Goal: Participate in discussion: Engage in conversation with other users on a specific topic

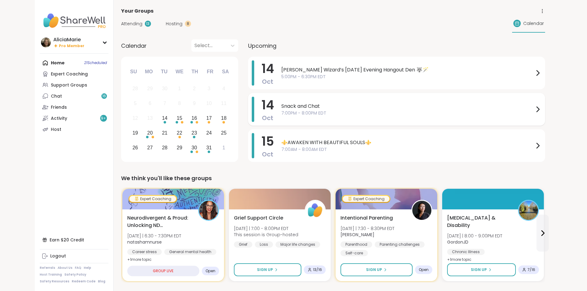
click at [281, 114] on span "7:00PM - 8:00PM EDT" at bounding box center [407, 113] width 252 height 6
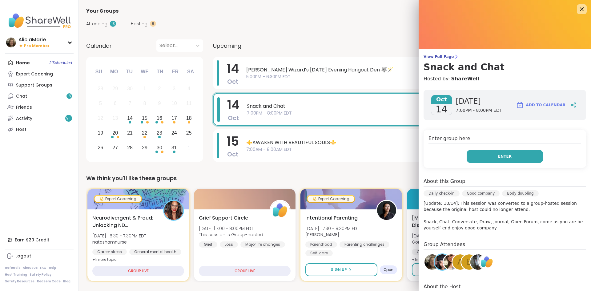
click at [498, 158] on span "Enter" at bounding box center [505, 157] width 14 height 6
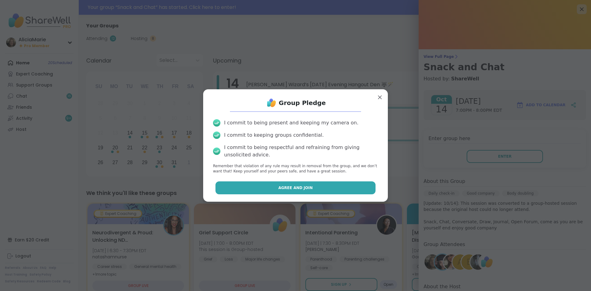
click at [321, 184] on button "Agree and Join" at bounding box center [296, 187] width 160 height 13
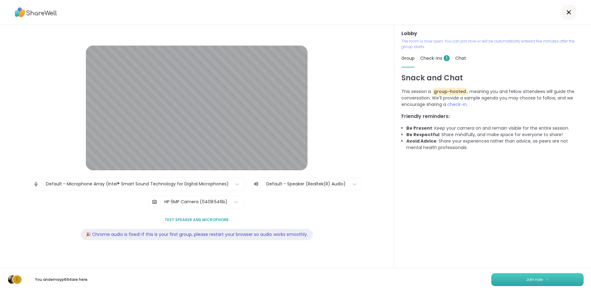
click at [518, 277] on button "Join now" at bounding box center [537, 279] width 92 height 13
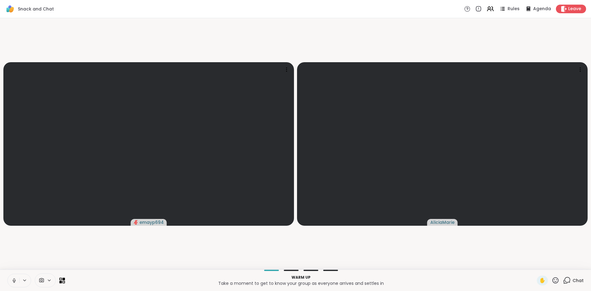
click at [567, 15] on div "Snack and Chat Rules Agenda Leave" at bounding box center [295, 9] width 591 height 18
click at [573, 7] on span "Leave" at bounding box center [575, 9] width 14 height 6
click at [13, 279] on icon at bounding box center [14, 281] width 6 height 6
click at [563, 282] on icon at bounding box center [567, 280] width 8 height 8
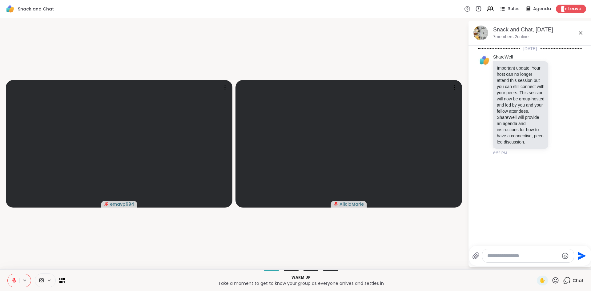
click at [564, 23] on div "Snack and Chat, [DATE] 7 members, 2 online" at bounding box center [530, 33] width 123 height 25
click at [571, 14] on div "Snack and Chat Rules Agenda Leave" at bounding box center [295, 9] width 591 height 18
click at [572, 9] on span "Leave" at bounding box center [575, 9] width 14 height 6
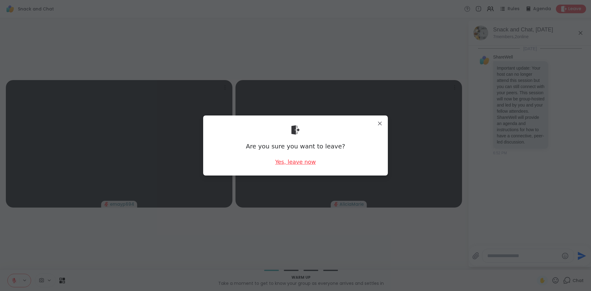
click at [304, 158] on div "Yes, leave now" at bounding box center [295, 162] width 41 height 8
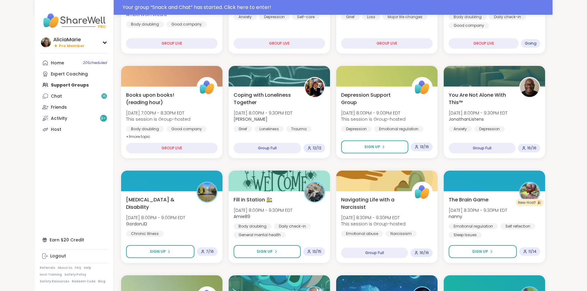
scroll to position [160, 0]
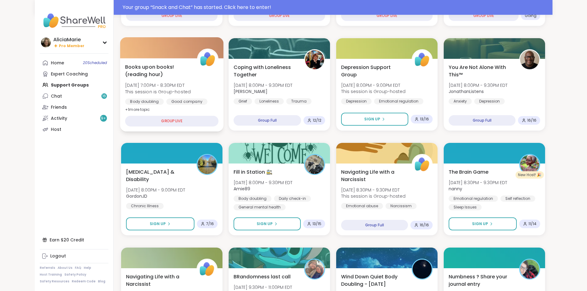
click at [175, 108] on div "Books upon books!(reading hour) [DATE] 7:00PM - 8:30PM EDT This session is Grou…" at bounding box center [171, 94] width 103 height 73
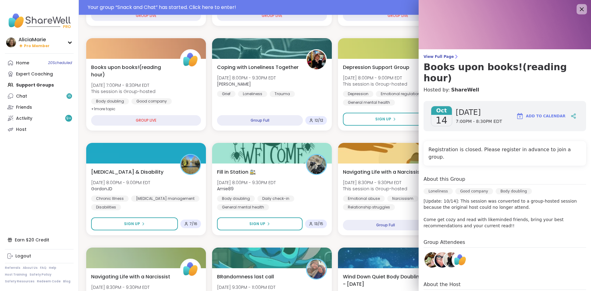
click at [578, 8] on icon at bounding box center [582, 9] width 8 height 8
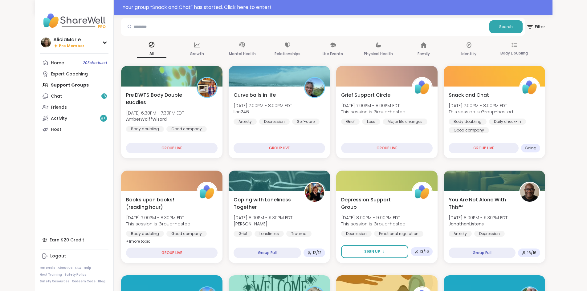
scroll to position [0, 0]
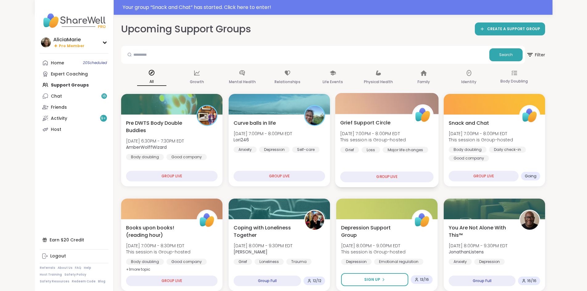
click at [387, 127] on div "Grief Support Circle [DATE] 7:00PM - 8:00PM EDT This session is Group-hosted Gr…" at bounding box center [386, 136] width 93 height 34
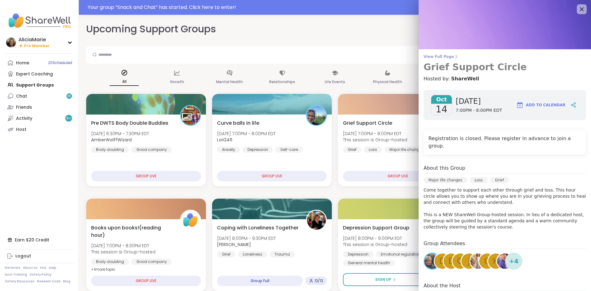
click at [443, 55] on span "View Full Page" at bounding box center [505, 56] width 163 height 5
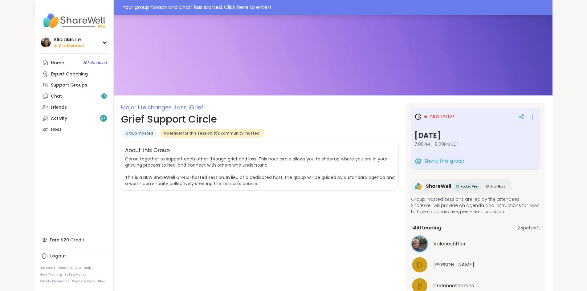
click at [229, 9] on div "Your group “ Snack and Chat ” has started. Click here to enter!" at bounding box center [336, 7] width 426 height 7
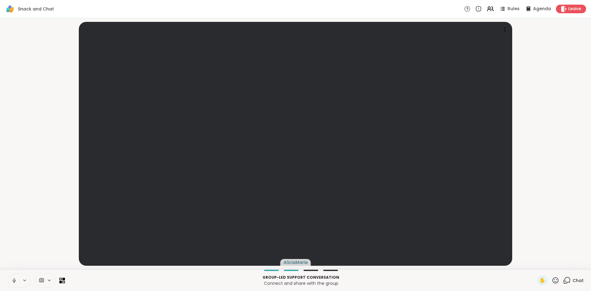
click at [563, 280] on icon at bounding box center [567, 280] width 8 height 8
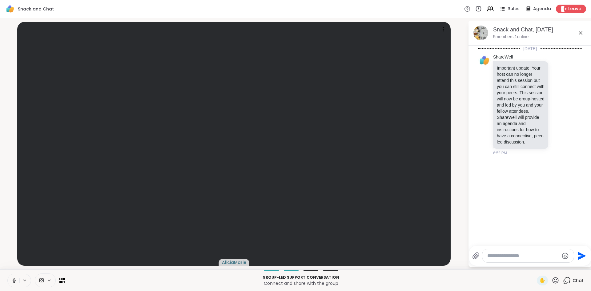
click at [582, 33] on icon at bounding box center [580, 32] width 7 height 7
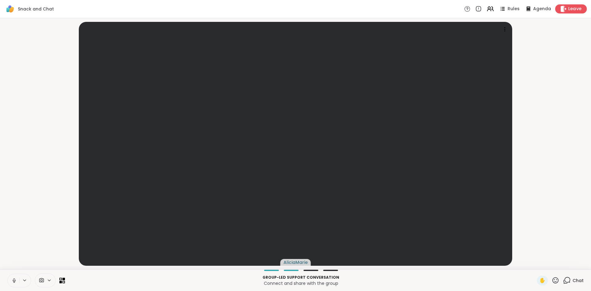
click at [568, 10] on span "Leave" at bounding box center [575, 9] width 14 height 6
click at [487, 8] on icon at bounding box center [490, 9] width 8 height 8
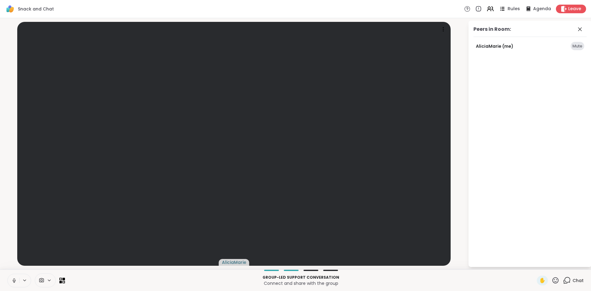
click at [498, 8] on icon at bounding box center [502, 9] width 8 height 8
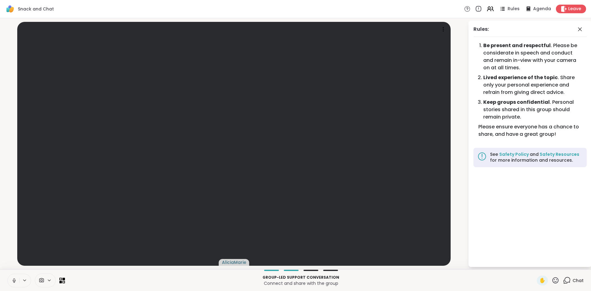
click at [475, 6] on icon at bounding box center [478, 9] width 7 height 7
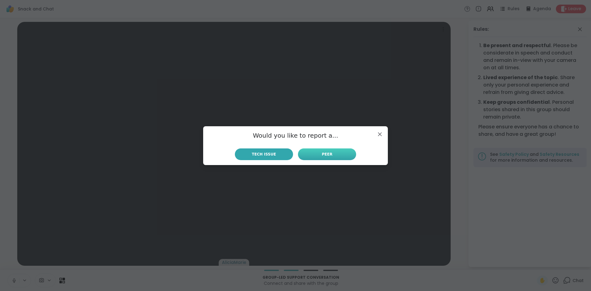
click at [321, 158] on button "Peer" at bounding box center [327, 154] width 58 height 12
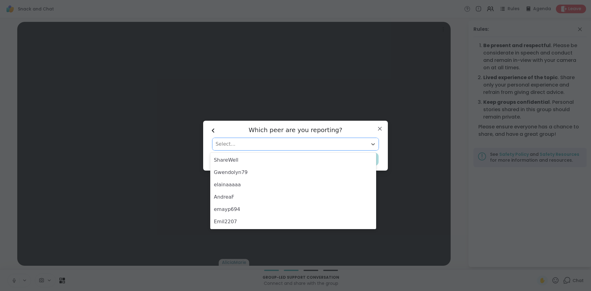
click at [282, 142] on div at bounding box center [290, 144] width 149 height 9
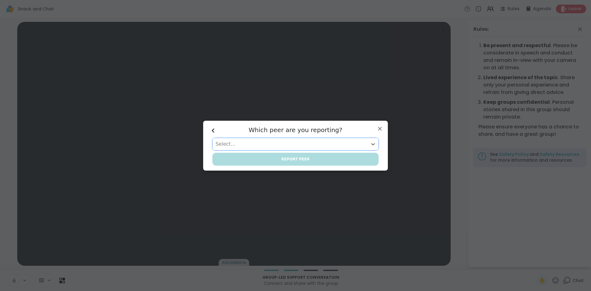
click at [254, 140] on div at bounding box center [290, 144] width 149 height 9
click at [211, 128] on icon at bounding box center [213, 130] width 5 height 5
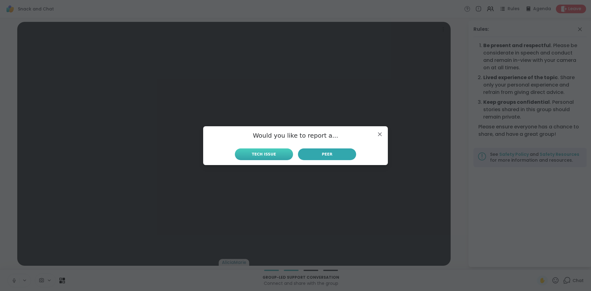
click at [272, 152] on button "Tech Issue" at bounding box center [264, 154] width 58 height 12
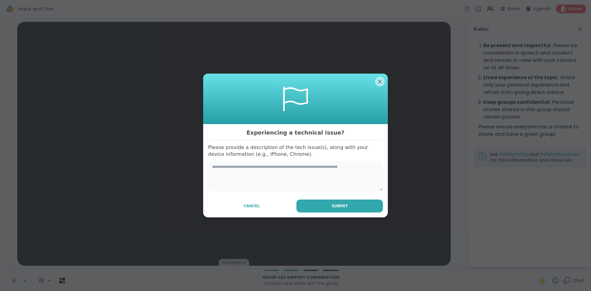
click at [297, 188] on textarea at bounding box center [295, 176] width 175 height 30
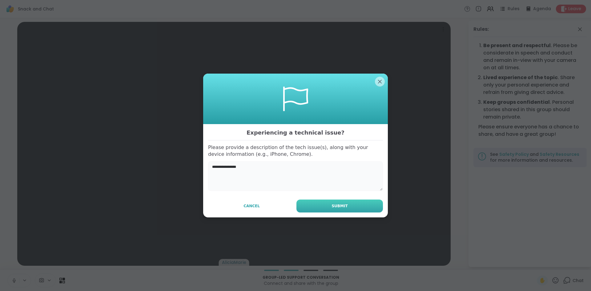
type textarea "**********"
click at [327, 209] on button "Submit" at bounding box center [340, 206] width 87 height 13
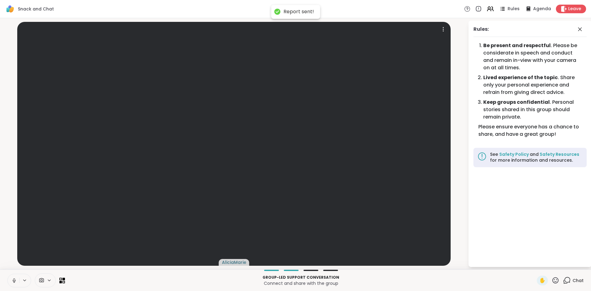
click at [327, 209] on video at bounding box center [234, 144] width 434 height 244
click at [476, 6] on icon at bounding box center [478, 9] width 7 height 7
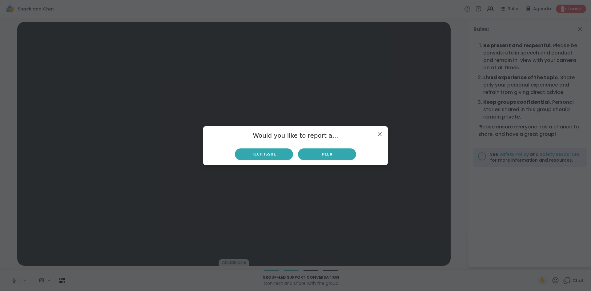
click at [333, 146] on div "Would you like to report a... Tech Issue Peer" at bounding box center [295, 145] width 175 height 29
click at [334, 150] on button "Peer" at bounding box center [327, 154] width 58 height 12
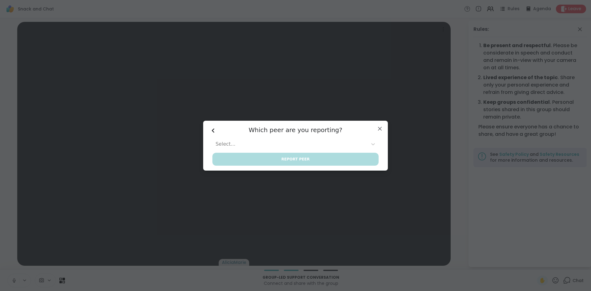
click at [232, 140] on div at bounding box center [290, 144] width 149 height 9
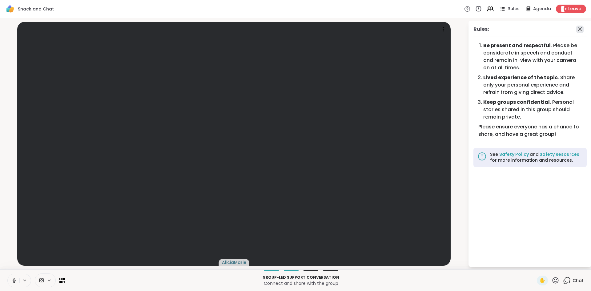
click at [583, 28] on icon at bounding box center [579, 29] width 7 height 7
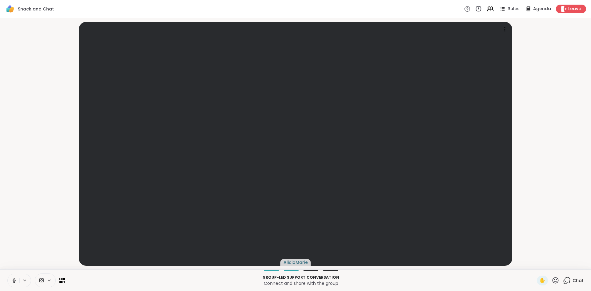
click at [568, 275] on div "Group-led support conversation Connect and share with the group ✋ Chat" at bounding box center [295, 280] width 591 height 22
click at [566, 277] on icon at bounding box center [567, 280] width 8 height 8
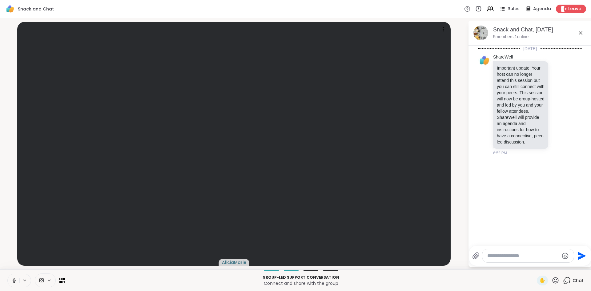
click at [516, 262] on div at bounding box center [527, 255] width 91 height 13
click at [516, 260] on div at bounding box center [527, 255] width 91 height 13
click at [501, 259] on textarea "Type your message" at bounding box center [523, 256] width 72 height 6
type textarea "***"
click at [571, 8] on span "Leave" at bounding box center [575, 9] width 14 height 6
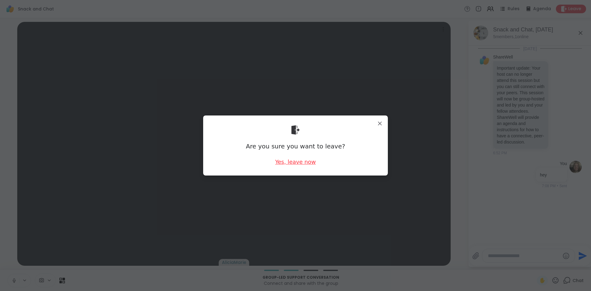
click at [305, 162] on div "Yes, leave now" at bounding box center [295, 162] width 41 height 8
